Goal: Check status: Check status

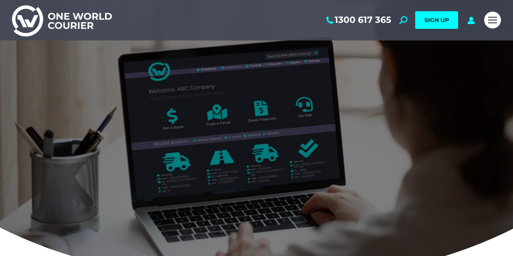
click at [491, 21] on div "Mobile menu icon" at bounding box center [492, 20] width 9 height 6
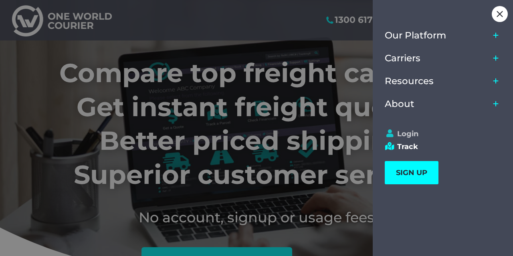
click at [412, 133] on link "Login" at bounding box center [439, 133] width 109 height 9
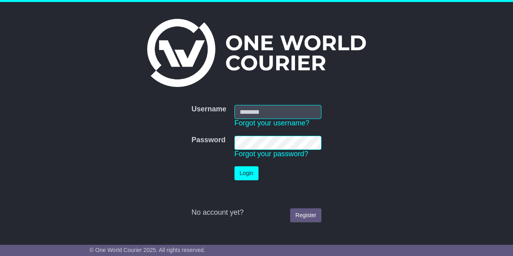
click at [267, 108] on input "Username" at bounding box center [278, 112] width 87 height 14
type input "**********"
click at [249, 173] on button "Login" at bounding box center [247, 173] width 24 height 14
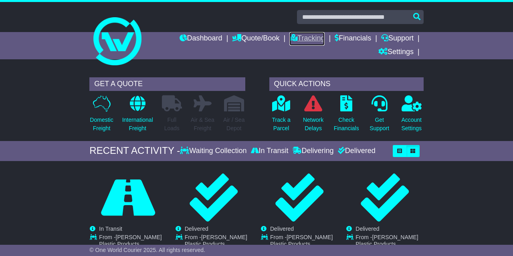
click at [309, 39] on link "Tracking" at bounding box center [306, 39] width 35 height 14
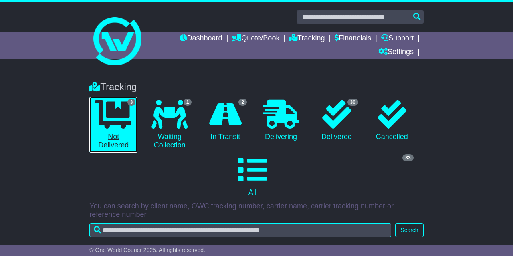
click at [114, 113] on icon at bounding box center [113, 114] width 36 height 29
click at [302, 37] on link "Tracking" at bounding box center [306, 39] width 35 height 14
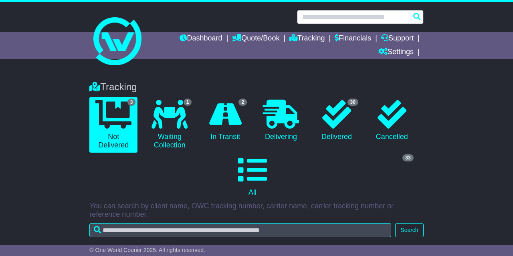
click at [320, 19] on input "text" at bounding box center [360, 17] width 127 height 14
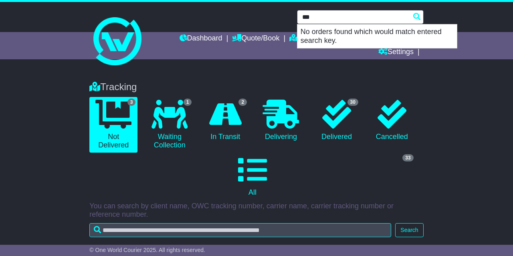
type input "***"
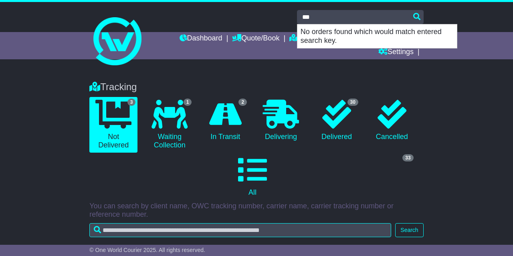
click at [465, 86] on div "Tracking 3 Not Delivered 1 Waiting Collection 2 In Transit 0 Delivering 0" at bounding box center [256, 163] width 513 height 180
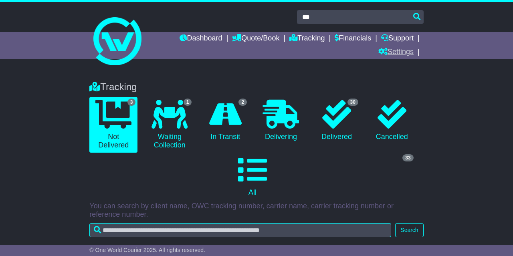
click at [403, 51] on link "Settings" at bounding box center [395, 53] width 35 height 14
click at [394, 67] on link "Settings" at bounding box center [410, 66] width 63 height 9
